Goal: Obtain resource: Obtain resource

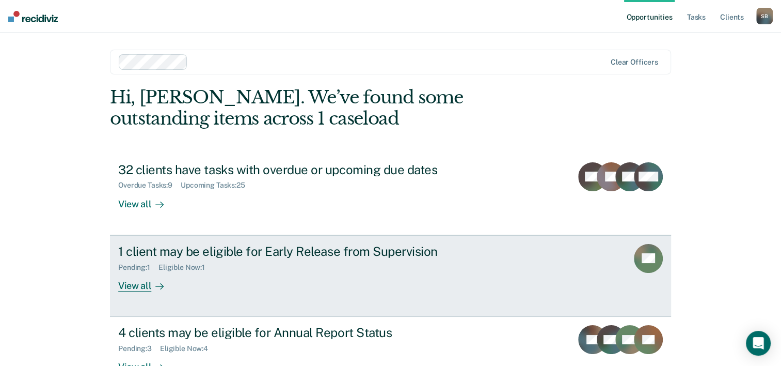
click at [145, 285] on div "View all" at bounding box center [147, 281] width 58 height 20
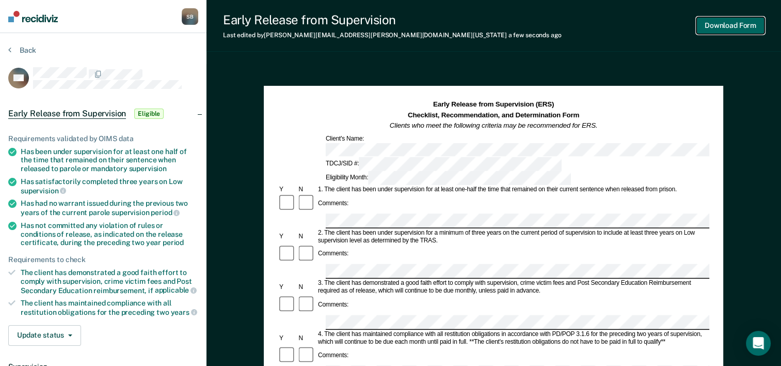
click at [721, 26] on button "Download Form" at bounding box center [731, 25] width 68 height 17
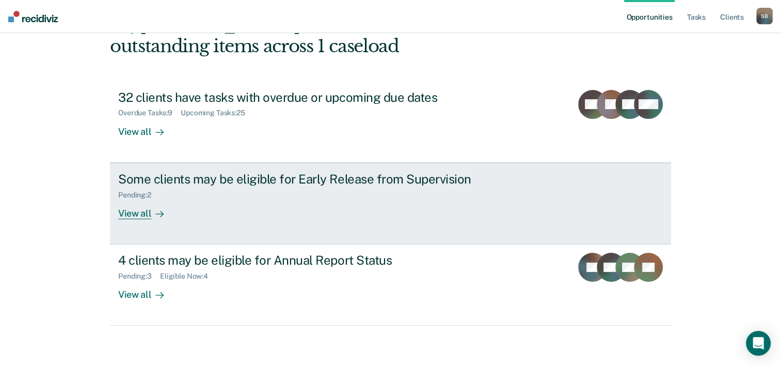
scroll to position [73, 0]
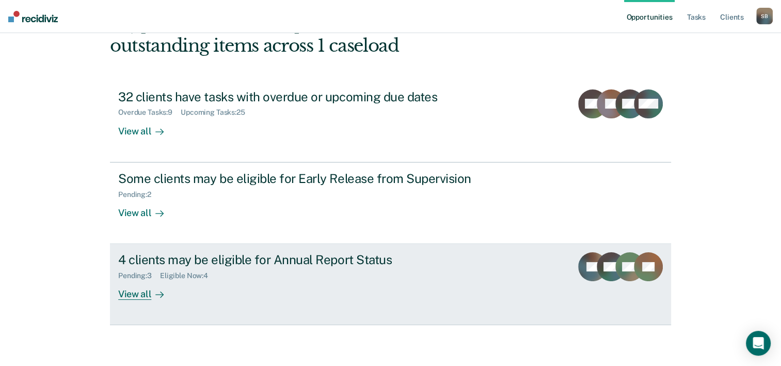
click at [135, 295] on div "View all" at bounding box center [147, 290] width 58 height 20
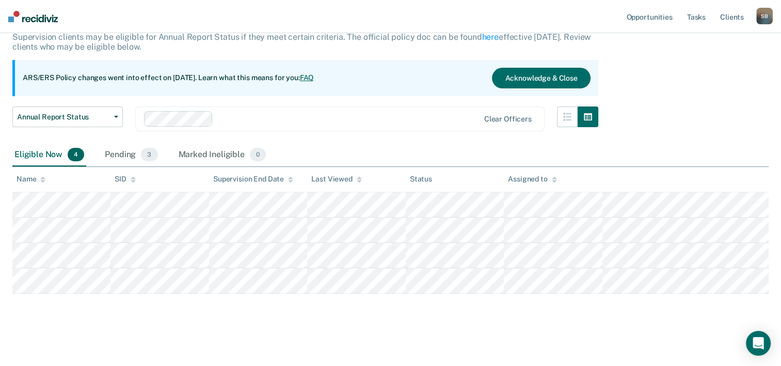
scroll to position [70, 0]
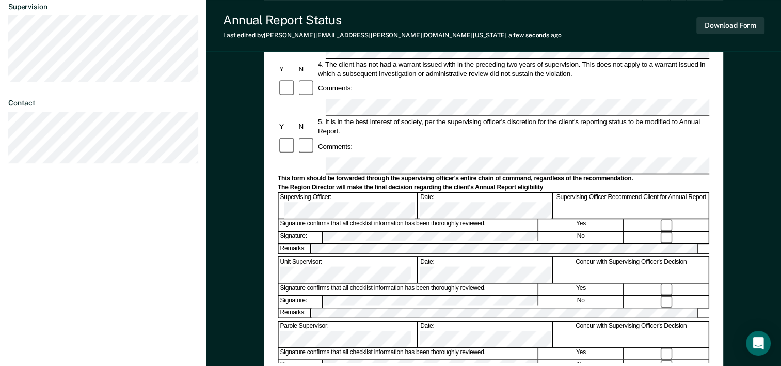
scroll to position [310, 0]
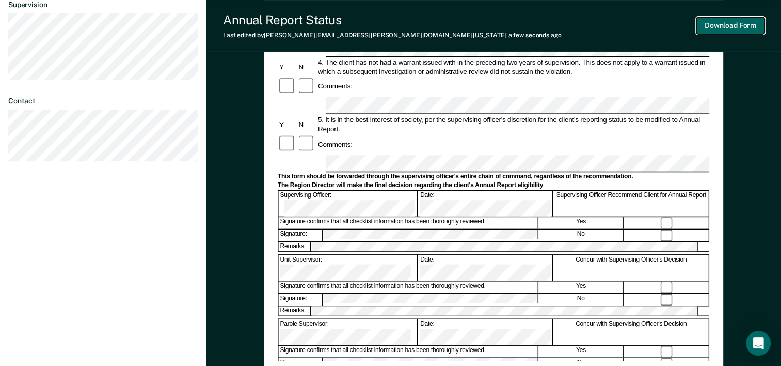
click at [726, 28] on button "Download Form" at bounding box center [731, 25] width 68 height 17
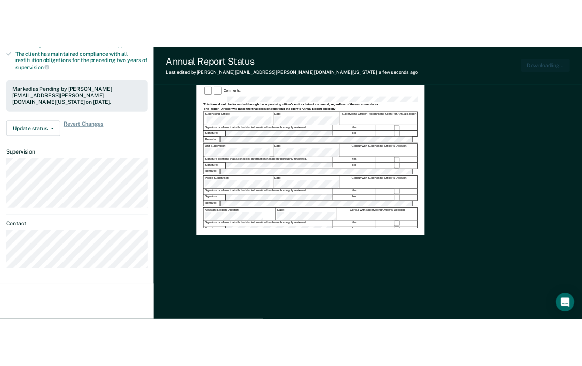
scroll to position [0, 0]
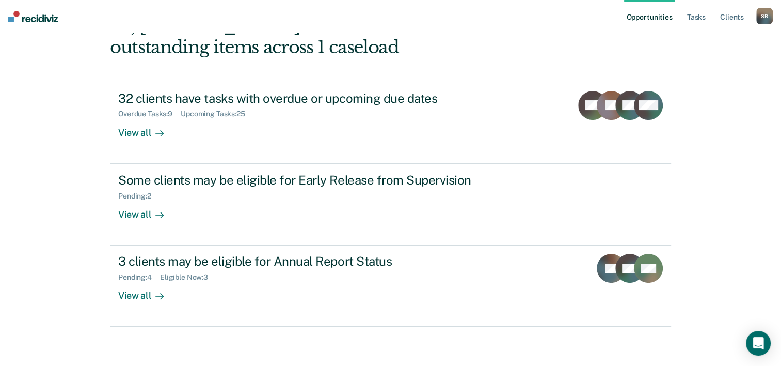
scroll to position [73, 0]
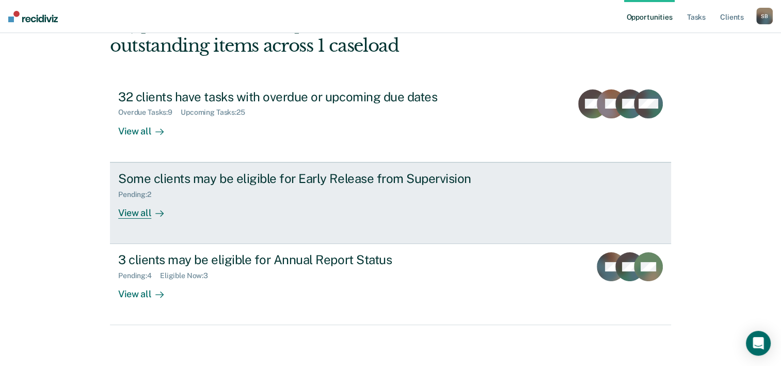
click at [138, 209] on div "View all" at bounding box center [147, 208] width 58 height 20
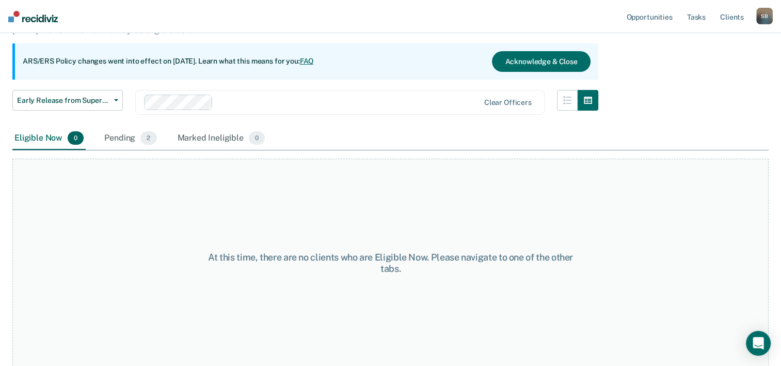
scroll to position [86, 0]
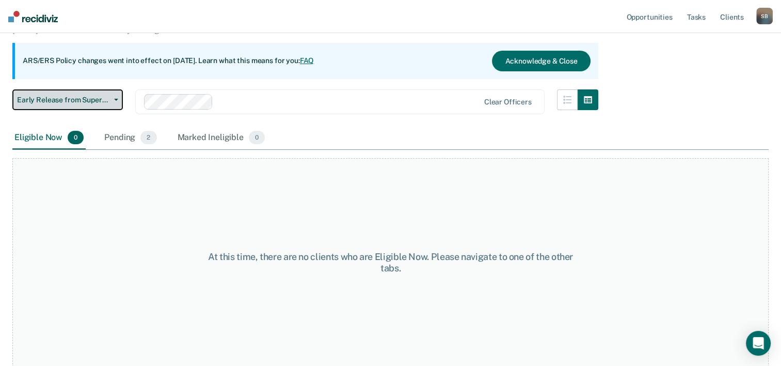
click at [114, 99] on icon "button" at bounding box center [116, 100] width 4 height 2
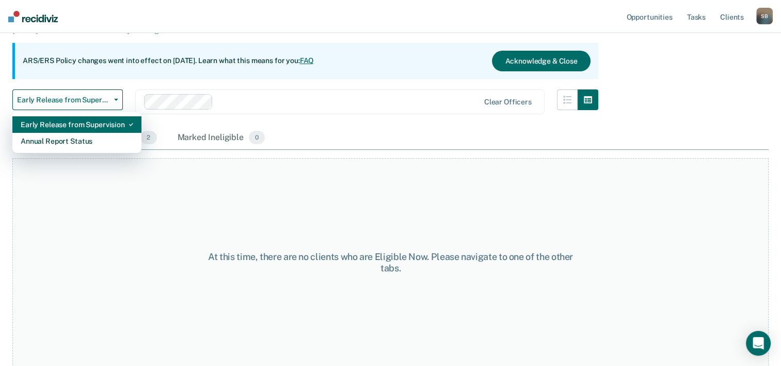
click at [112, 122] on div "Early Release from Supervision" at bounding box center [77, 124] width 113 height 17
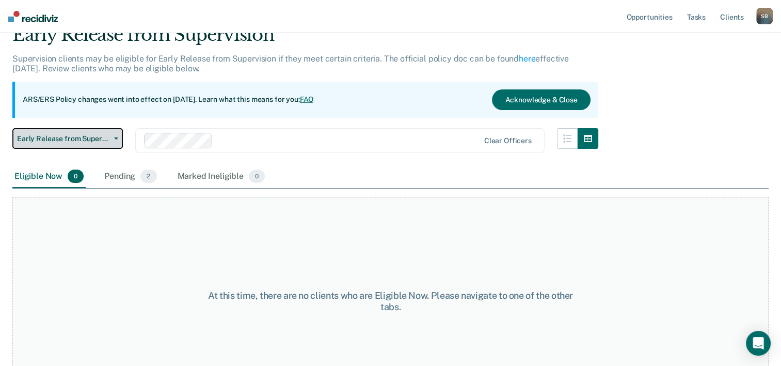
scroll to position [0, 0]
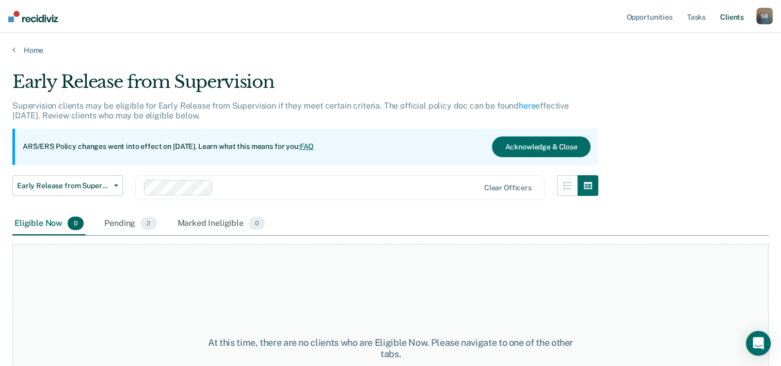
click at [735, 18] on link "Client s" at bounding box center [732, 16] width 28 height 33
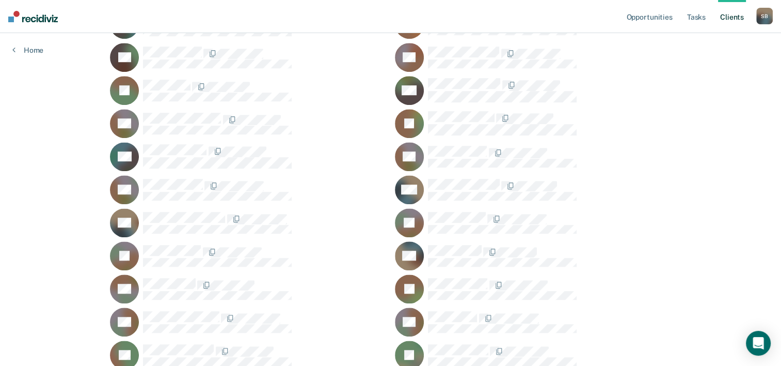
scroll to position [861, 0]
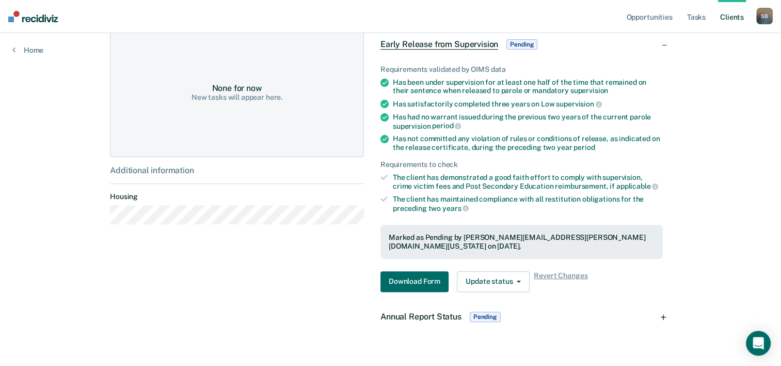
scroll to position [207, 0]
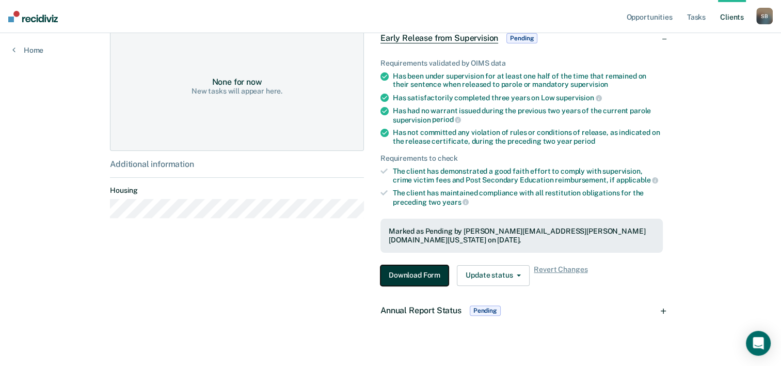
click at [398, 265] on button "Download Form" at bounding box center [415, 275] width 68 height 21
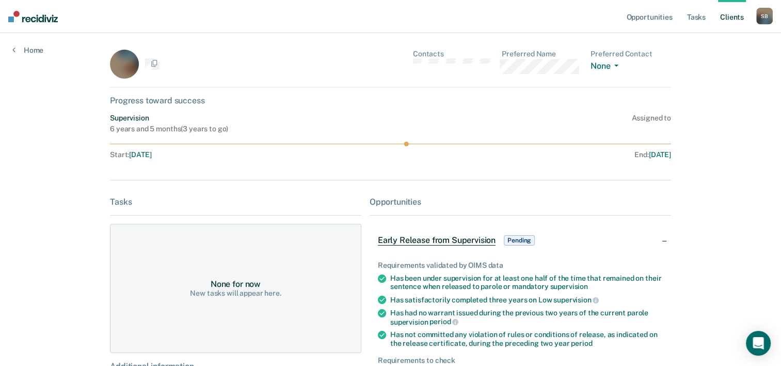
scroll to position [207, 0]
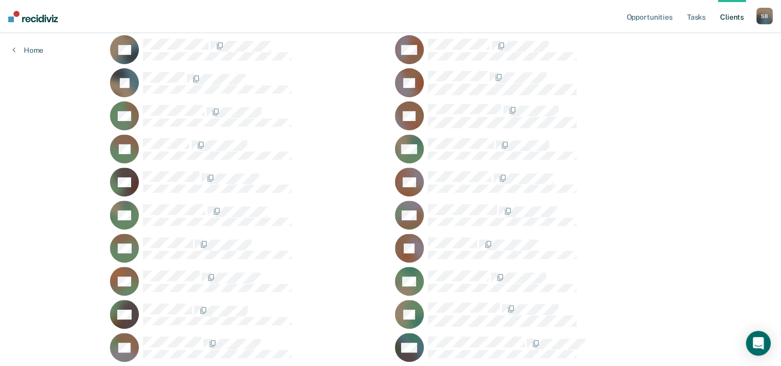
scroll to position [190, 0]
